Goal: Information Seeking & Learning: Check status

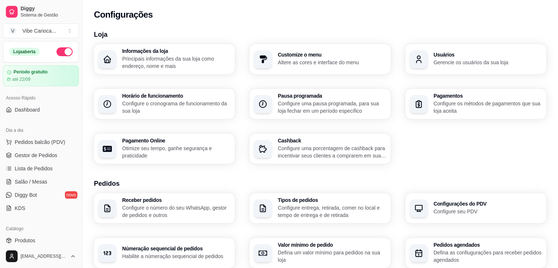
scroll to position [113, 0]
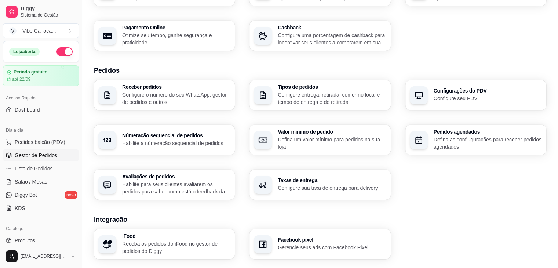
click at [25, 154] on span "Gestor de Pedidos" at bounding box center [36, 155] width 43 height 7
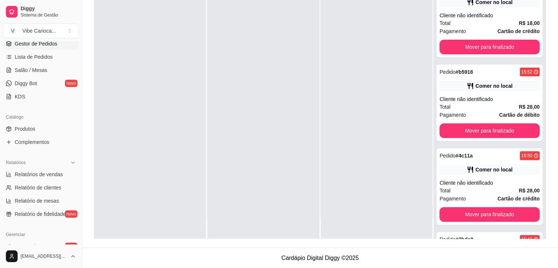
scroll to position [113, 0]
click at [54, 172] on span "Relatórios de vendas" at bounding box center [39, 172] width 48 height 7
select select "ALL"
select select "0"
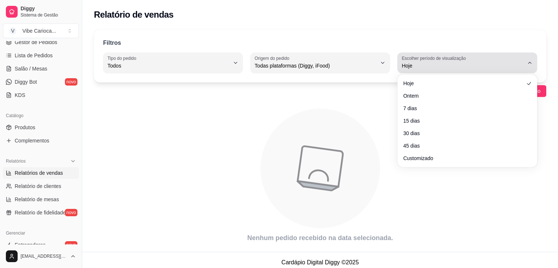
click at [414, 65] on span "Hoje" at bounding box center [463, 65] width 122 height 7
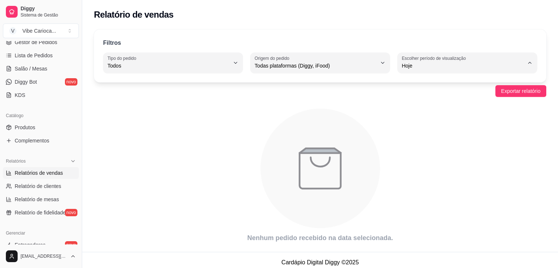
click at [417, 96] on span "Ontem" at bounding box center [464, 94] width 116 height 7
type input "1"
select select "1"
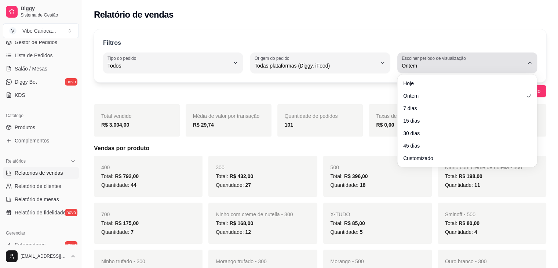
click at [487, 60] on div "Ontem" at bounding box center [463, 62] width 122 height 15
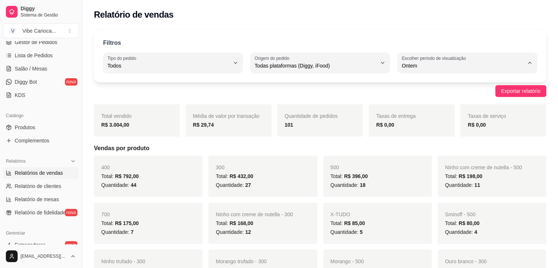
click at [443, 108] on span "7 dias" at bounding box center [464, 106] width 116 height 7
type input "7"
select select "7"
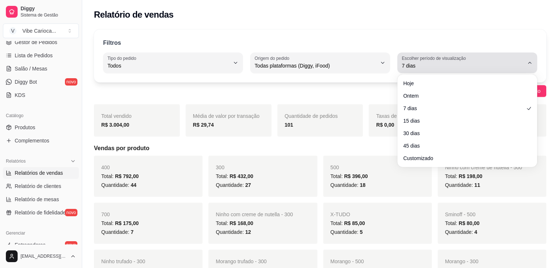
click at [493, 61] on div "7 dias" at bounding box center [463, 62] width 122 height 15
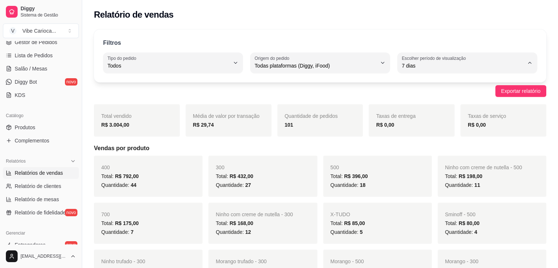
click at [455, 101] on li "Ontem" at bounding box center [467, 94] width 128 height 11
type input "1"
select select "1"
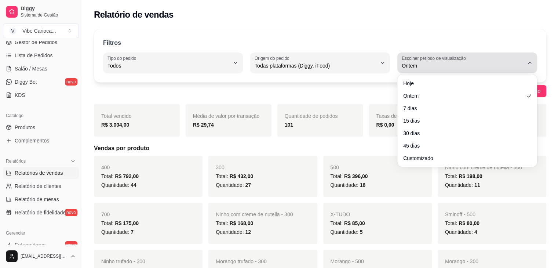
click at [483, 65] on span "Ontem" at bounding box center [463, 65] width 122 height 7
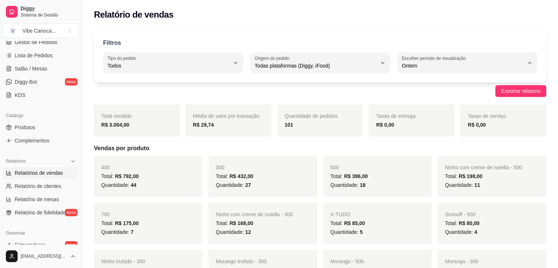
click at [440, 110] on span "7 dias" at bounding box center [464, 106] width 116 height 7
type input "7"
select select "7"
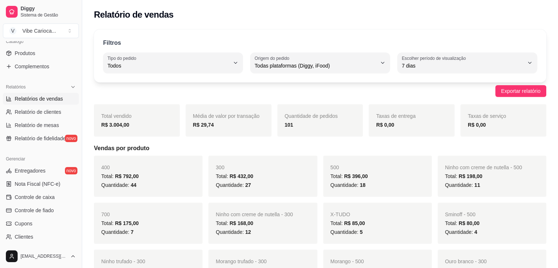
scroll to position [188, 0]
click at [38, 171] on span "Entregadores" at bounding box center [30, 169] width 31 height 7
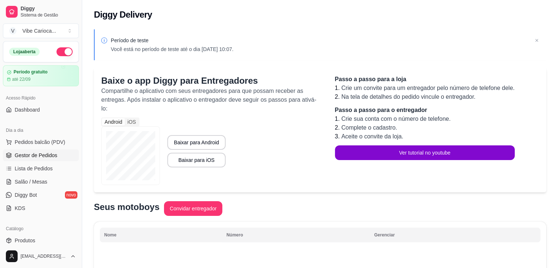
click at [32, 157] on span "Gestor de Pedidos" at bounding box center [36, 155] width 43 height 7
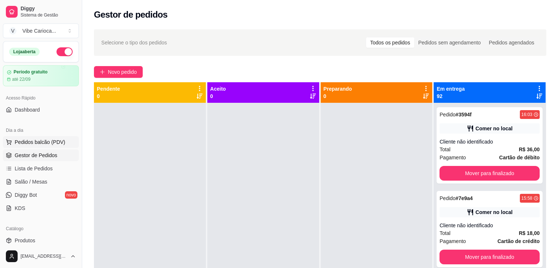
click at [32, 139] on span "Pedidos balcão (PDV)" at bounding box center [40, 141] width 51 height 7
